Goal: Entertainment & Leisure: Consume media (video, audio)

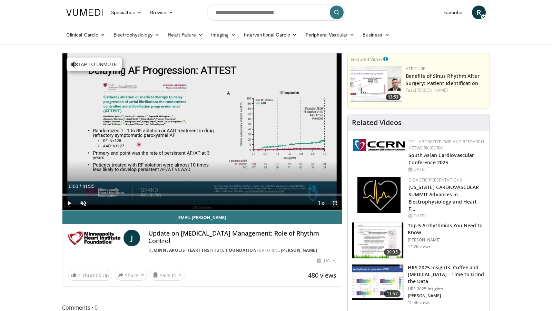
click at [335, 205] on span "Video Player" at bounding box center [335, 203] width 14 height 14
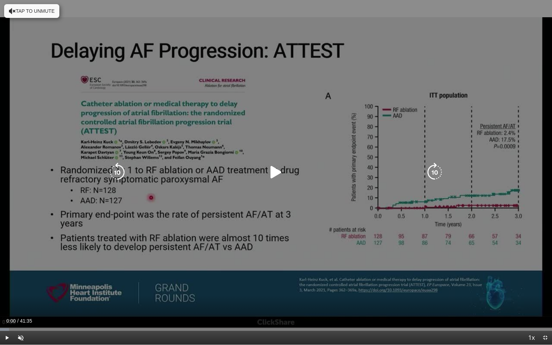
click at [277, 172] on icon "Video Player" at bounding box center [275, 172] width 19 height 19
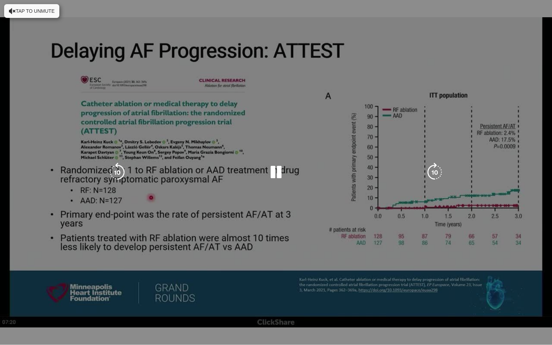
click at [62, 239] on div "10 seconds Tap to unmute" at bounding box center [276, 172] width 552 height 345
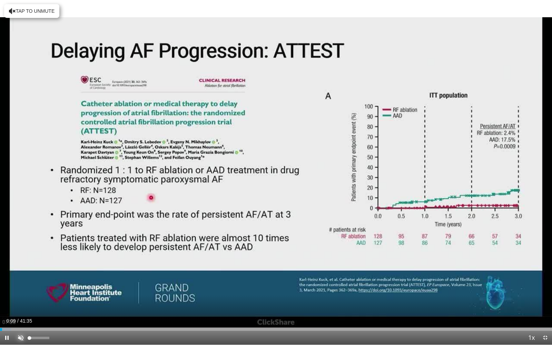
click at [18, 311] on span "Video Player" at bounding box center [21, 338] width 14 height 14
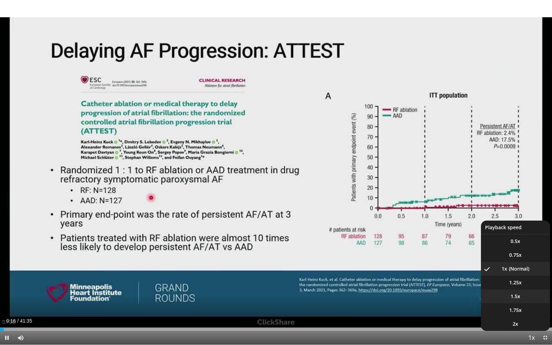
click at [513, 294] on span "1.5x" at bounding box center [515, 296] width 10 height 7
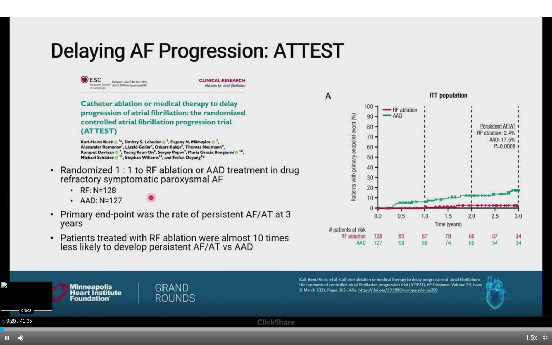
click at [18, 311] on div "Loaded : 2.80% 00:21 01:08" at bounding box center [276, 329] width 552 height 3
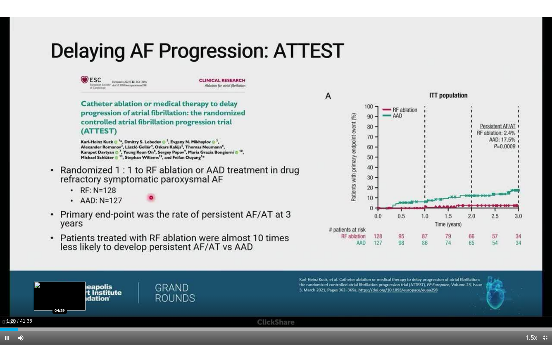
click at [59, 311] on div "Loaded : 3.60% 01:20 04:29" at bounding box center [276, 327] width 552 height 7
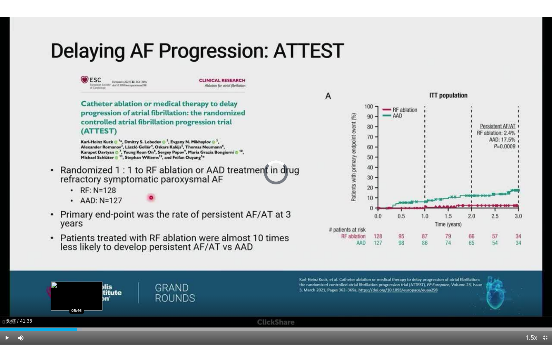
click at [77, 311] on div "Progress Bar" at bounding box center [70, 329] width 21 height 3
click at [83, 311] on div "Loaded : 15.23% 05:49 06:15" at bounding box center [276, 329] width 552 height 3
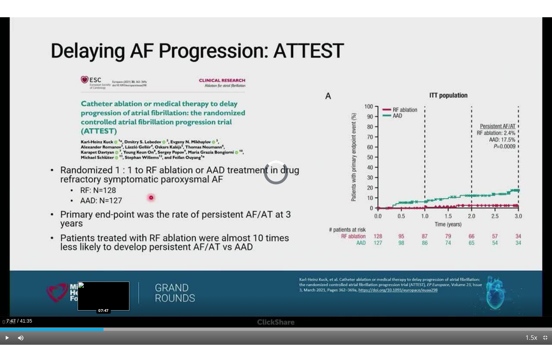
click at [103, 311] on div "Loaded : 16.83% 07:47 07:47" at bounding box center [276, 327] width 552 height 7
click at [122, 311] on div "Loaded : 18.84% 09:15 09:15" at bounding box center [276, 327] width 552 height 7
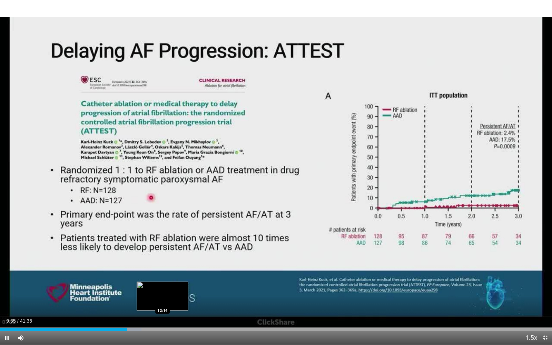
click at [162, 311] on div "Loaded : 25.61% 09:34 12:14" at bounding box center [276, 329] width 552 height 3
click at [249, 311] on div "Current Time 12:19 / Duration 41:35 Pause Skip Backward Skip Forward Mute 63% L…" at bounding box center [276, 338] width 552 height 14
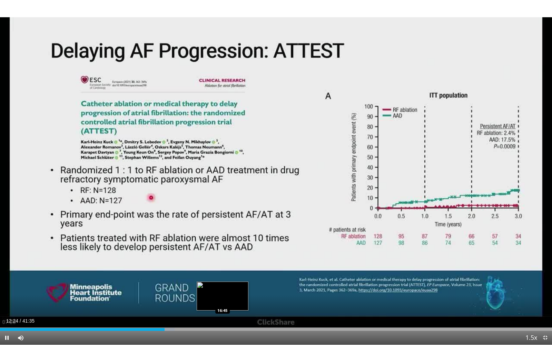
click at [222, 311] on div "Loaded : 31.61% 12:24 16:45" at bounding box center [276, 329] width 552 height 3
click at [259, 311] on div "Current Time 16:47 / Duration 41:35 Pause Skip Backward Skip Forward Mute 63% L…" at bounding box center [276, 338] width 552 height 14
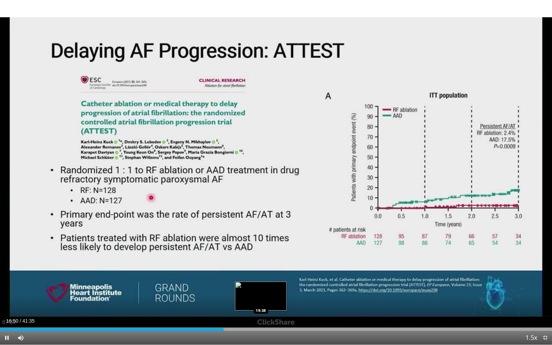
click at [260, 311] on div "Loaded : 41.21% 16:50 19:38" at bounding box center [276, 329] width 552 height 3
click at [546, 311] on span "Video Player" at bounding box center [545, 338] width 14 height 14
